Goal: Check status

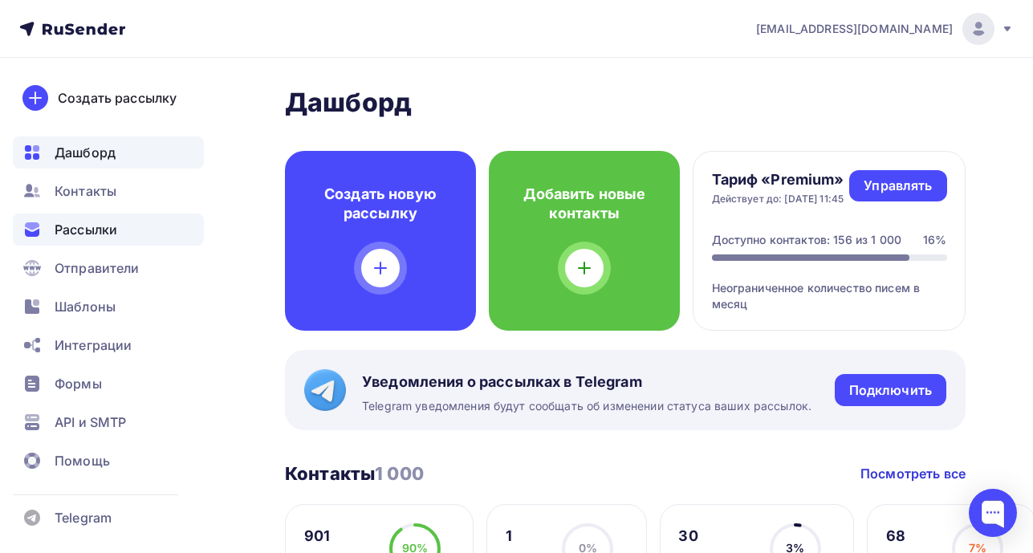
click at [108, 232] on span "Рассылки" at bounding box center [86, 229] width 63 height 19
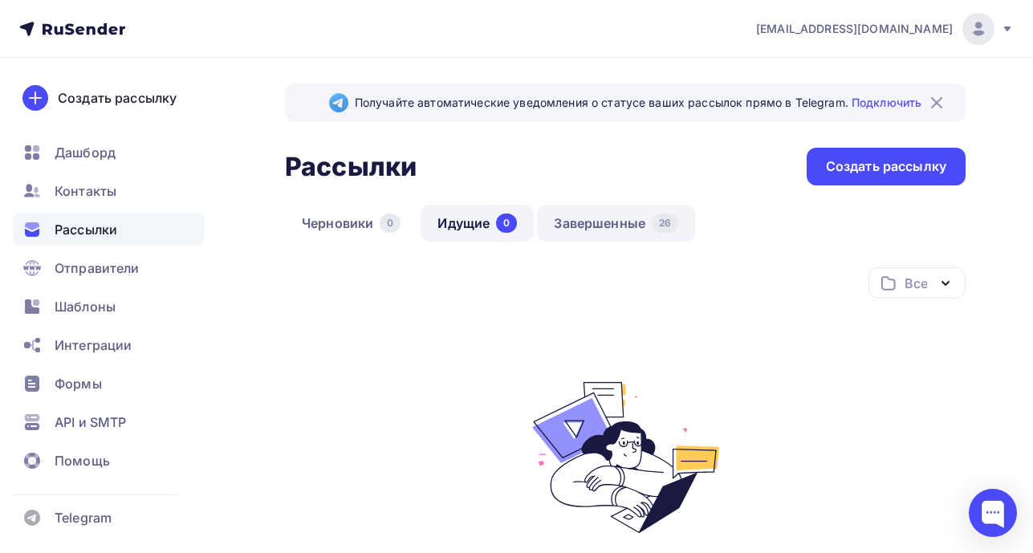
click at [608, 218] on link "Завершенные 26" at bounding box center [616, 223] width 158 height 37
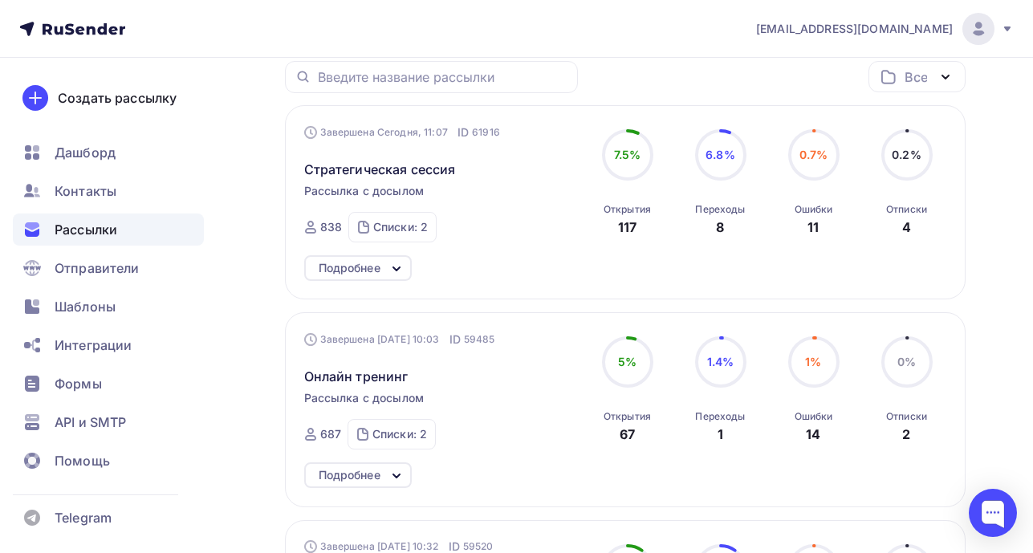
scroll to position [206, 0]
click at [901, 167] on circle at bounding box center [907, 155] width 48 height 48
click at [377, 169] on span "Стратегическая сессия" at bounding box center [380, 169] width 152 height 19
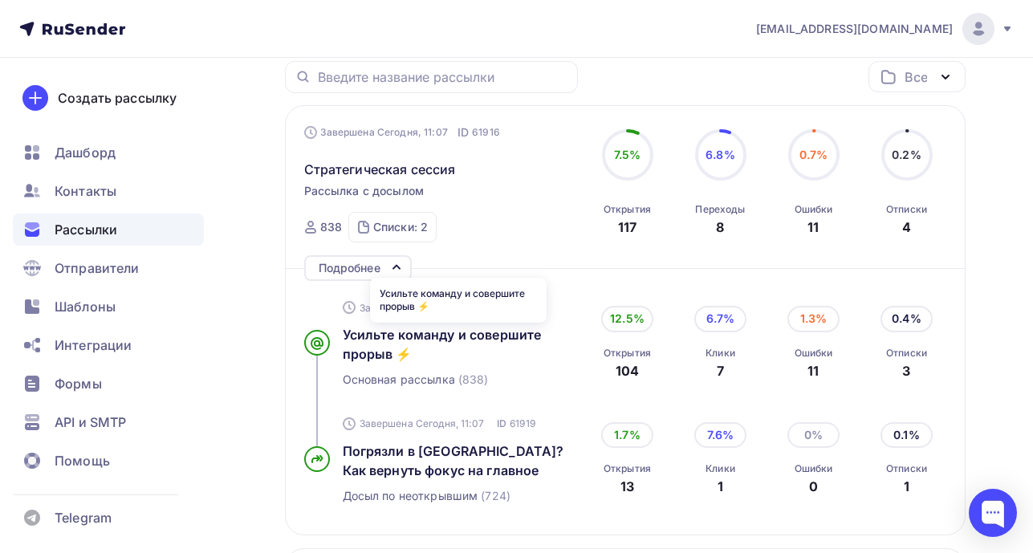
click at [458, 324] on div "Усильте команду и совершите прорыв ⚡️" at bounding box center [458, 300] width 177 height 54
click at [460, 332] on span "Усильте команду и совершите прорыв ⚡️" at bounding box center [442, 344] width 199 height 35
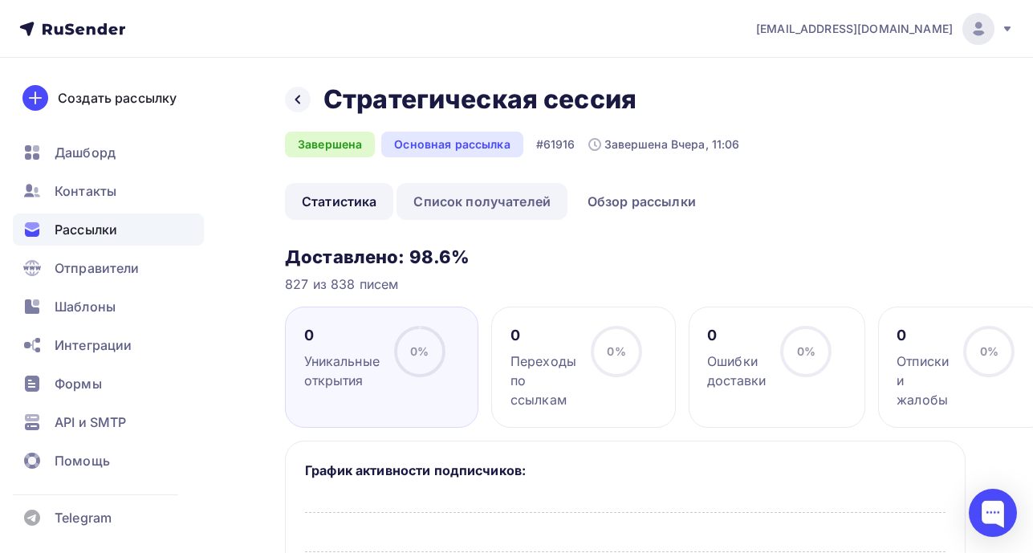
click at [485, 201] on link "Список получателей" at bounding box center [482, 201] width 171 height 37
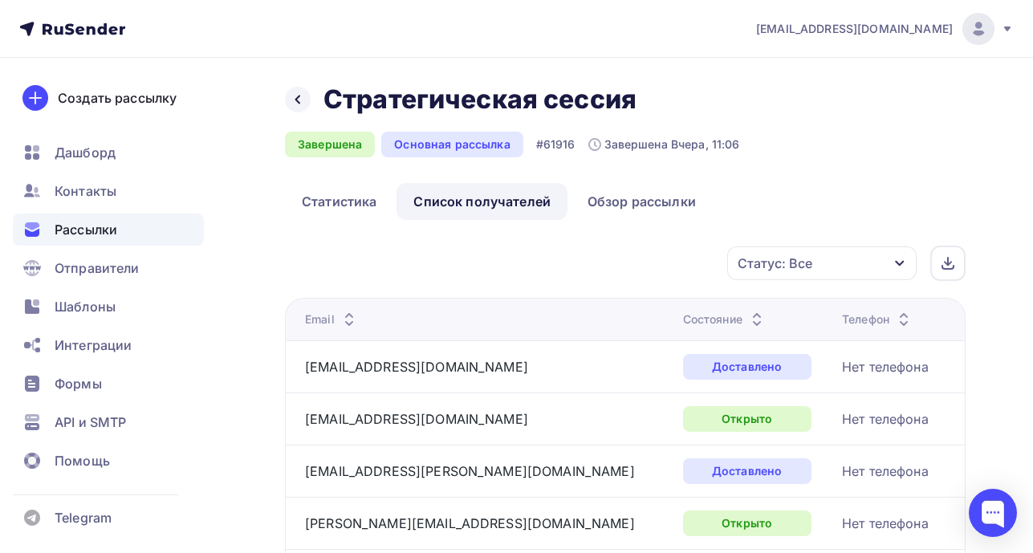
click at [683, 323] on div "Состояние" at bounding box center [724, 319] width 83 height 16
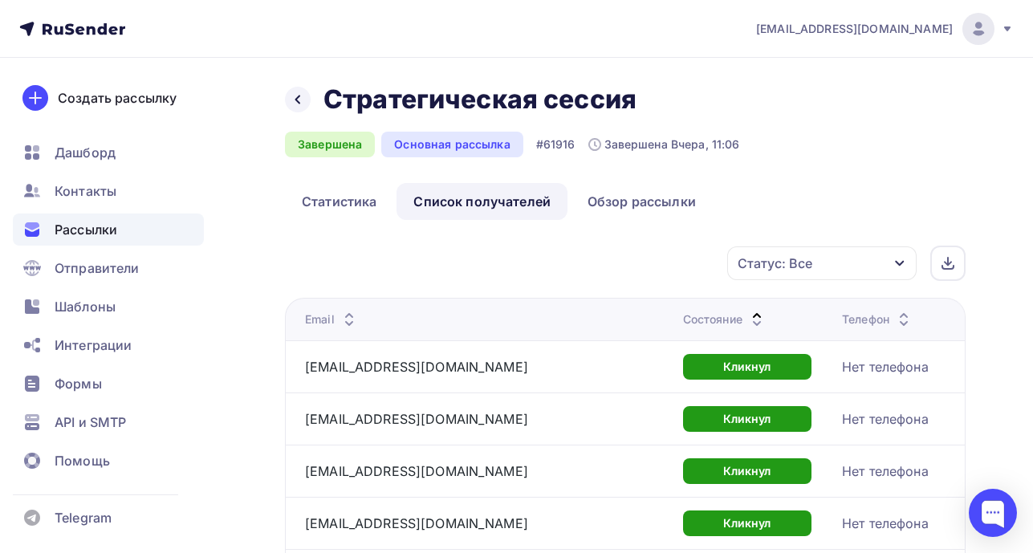
click at [683, 323] on div "Состояние" at bounding box center [724, 319] width 83 height 16
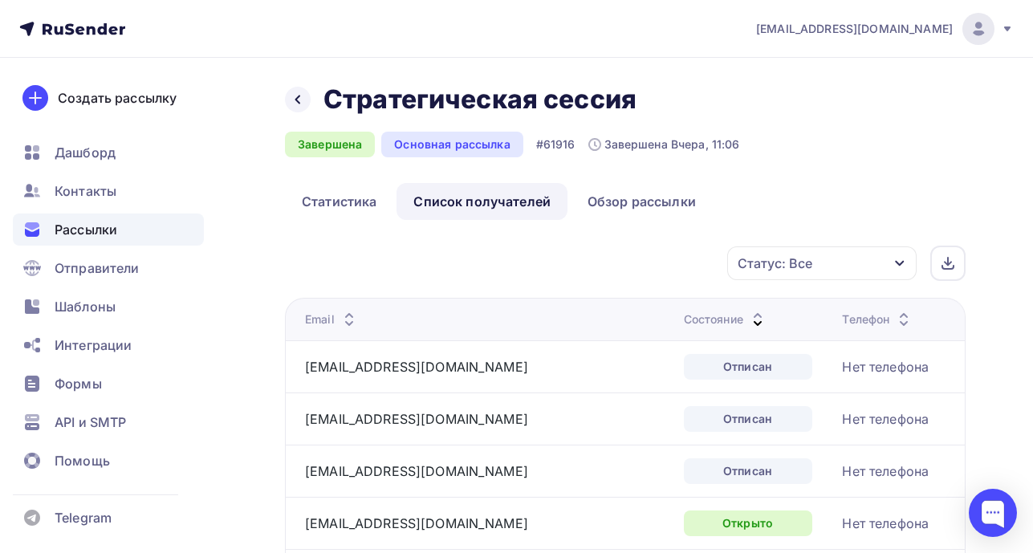
click at [684, 327] on div "Состояние" at bounding box center [725, 319] width 83 height 16
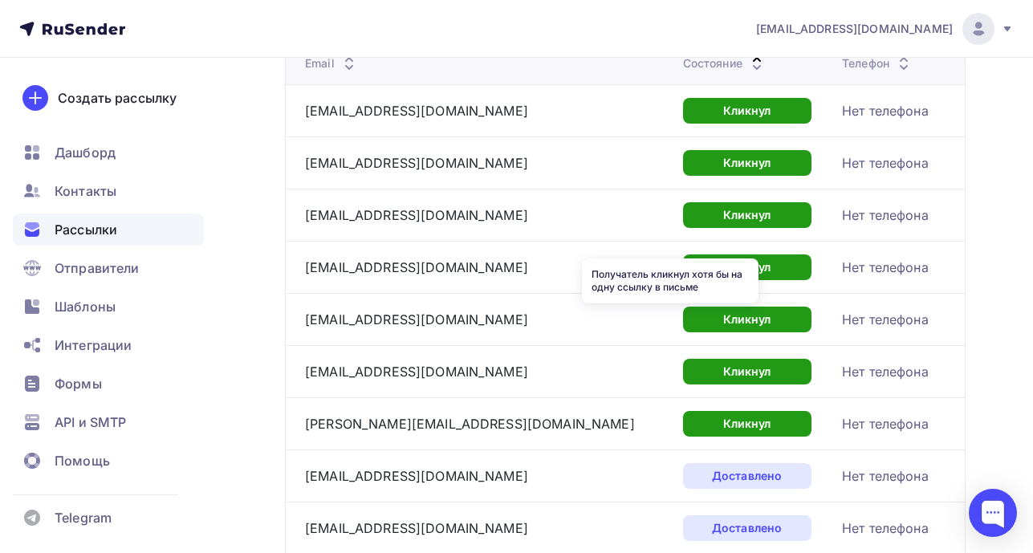
scroll to position [182, 0]
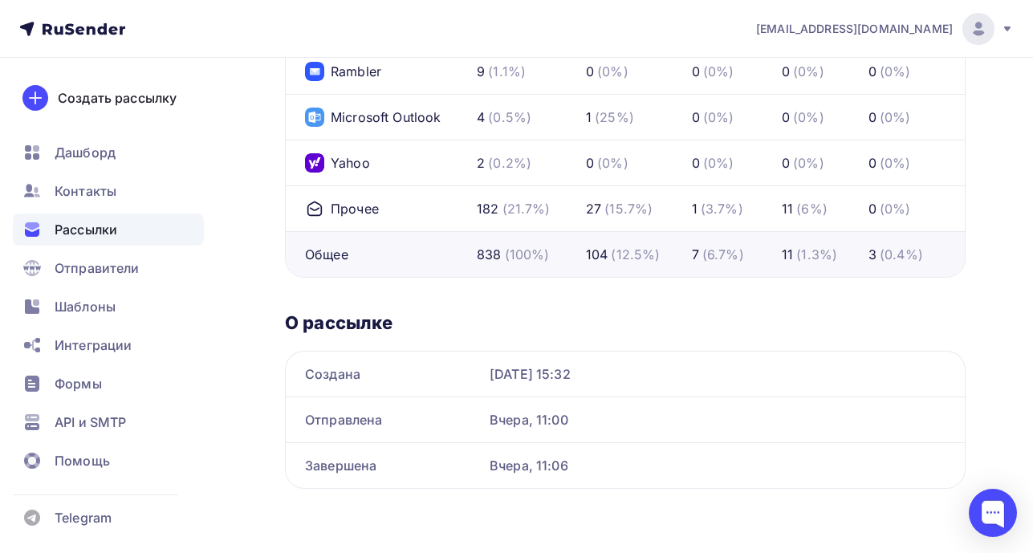
scroll to position [1007, 0]
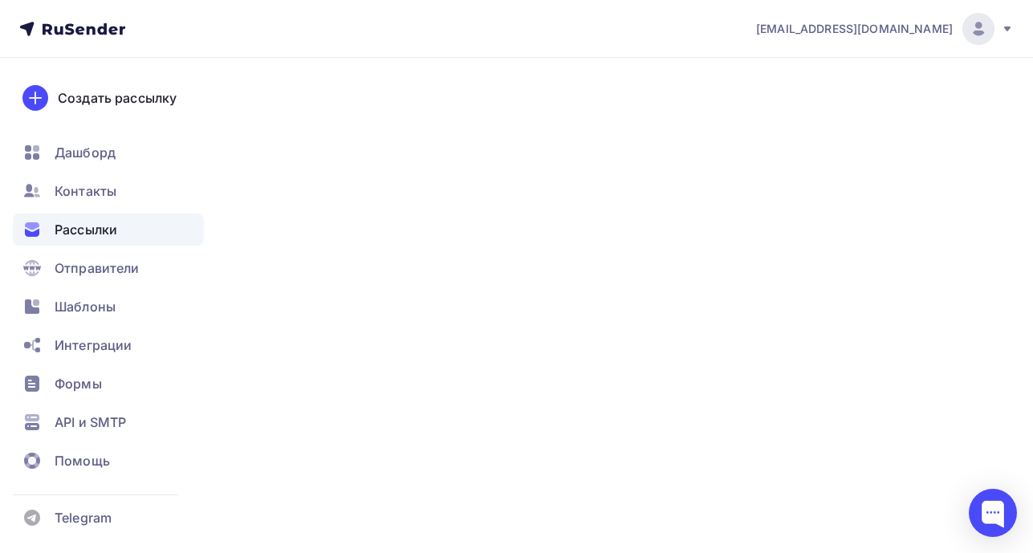
scroll to position [206, 0]
